Goal: Find specific page/section: Find specific page/section

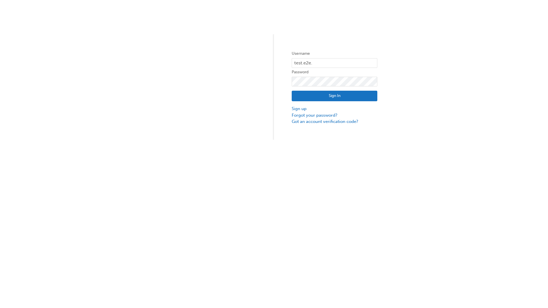
type input "test.e2e.user31"
